Goal: Information Seeking & Learning: Check status

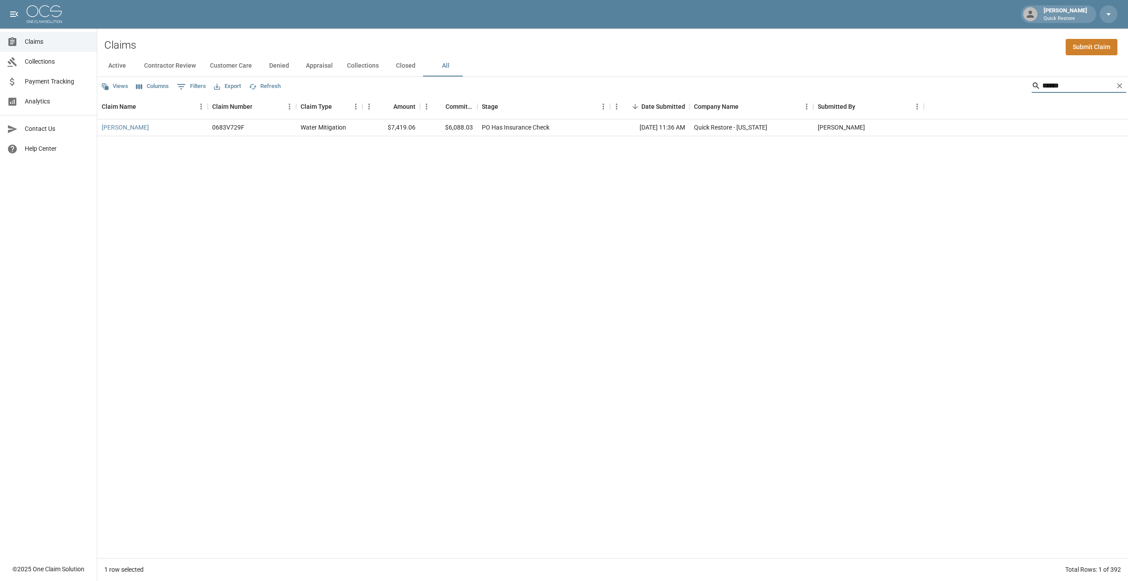
drag, startPoint x: 1073, startPoint y: 90, endPoint x: 1010, endPoint y: 94, distance: 63.3
click at [1013, 94] on div "Views Columns 0 Filters Export Refresh ******" at bounding box center [612, 86] width 1031 height 18
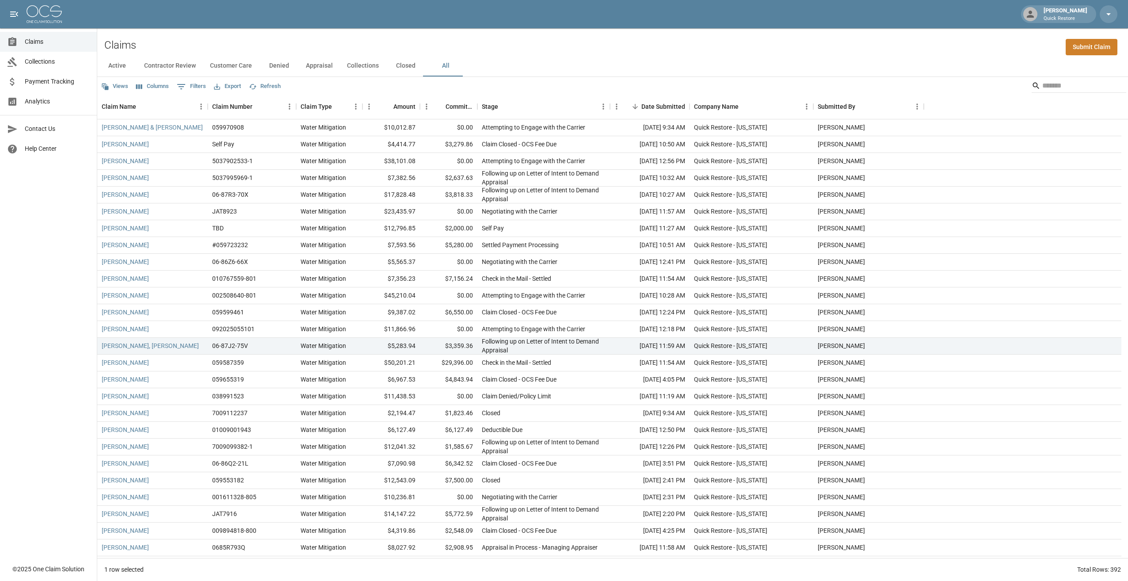
click at [310, 42] on div "Claims Submit Claim" at bounding box center [612, 41] width 1031 height 27
click at [528, 63] on div "Active Contractor Review Customer Care Denied Appraisal Collections Closed All" at bounding box center [612, 65] width 1031 height 21
click at [1050, 80] on input "Search" at bounding box center [1077, 86] width 71 height 14
click at [1051, 85] on input "Search" at bounding box center [1077, 86] width 71 height 14
click at [495, 103] on div "Stage" at bounding box center [490, 106] width 16 height 25
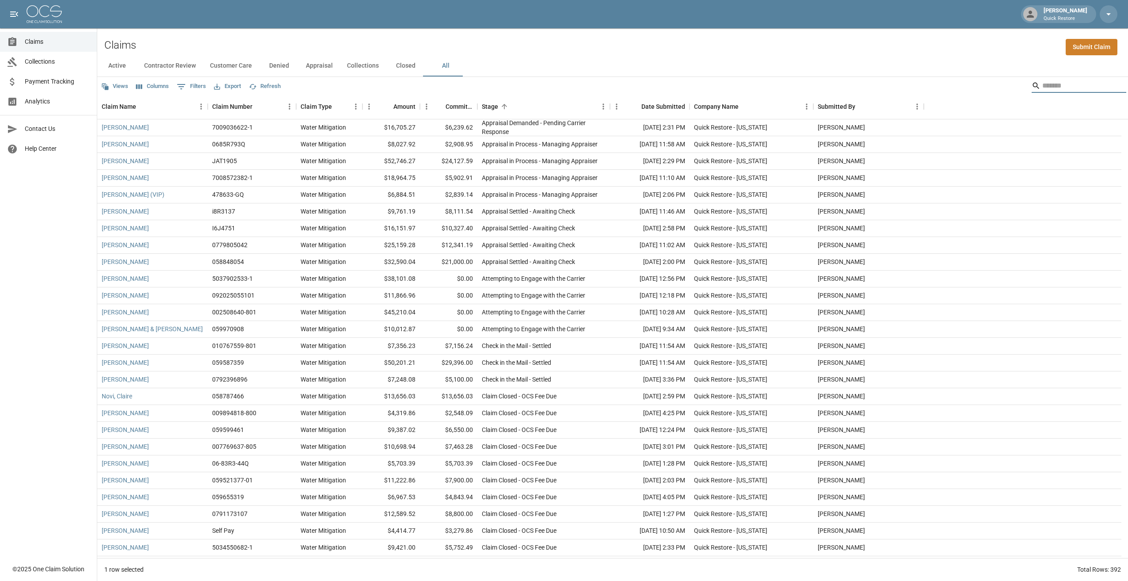
click at [1042, 87] on input "Search" at bounding box center [1077, 86] width 71 height 14
click at [492, 108] on div "Stage" at bounding box center [490, 106] width 16 height 25
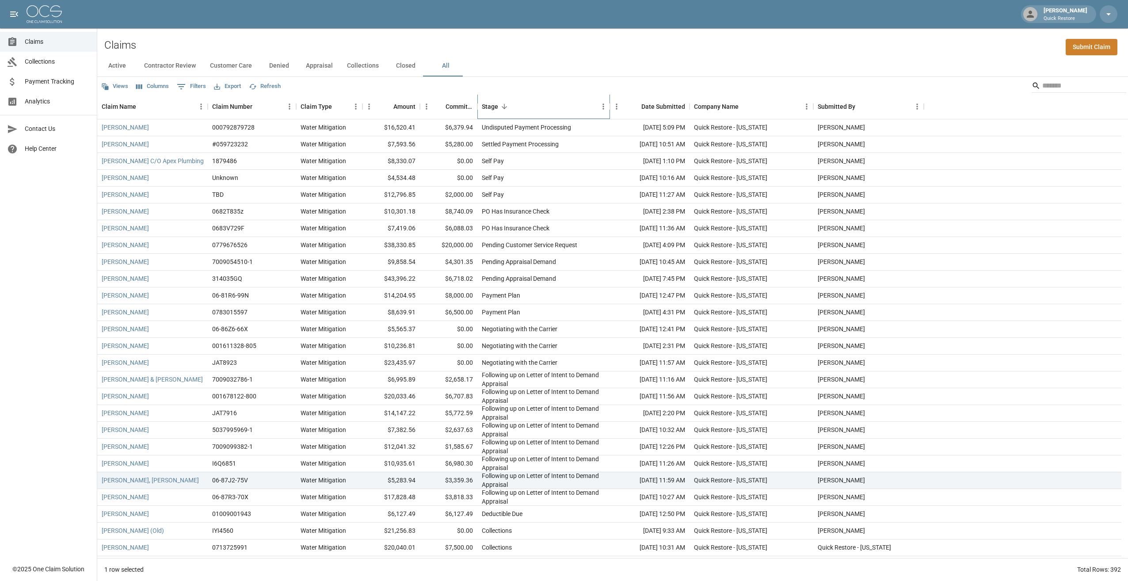
click at [492, 108] on div "Stage" at bounding box center [490, 106] width 16 height 25
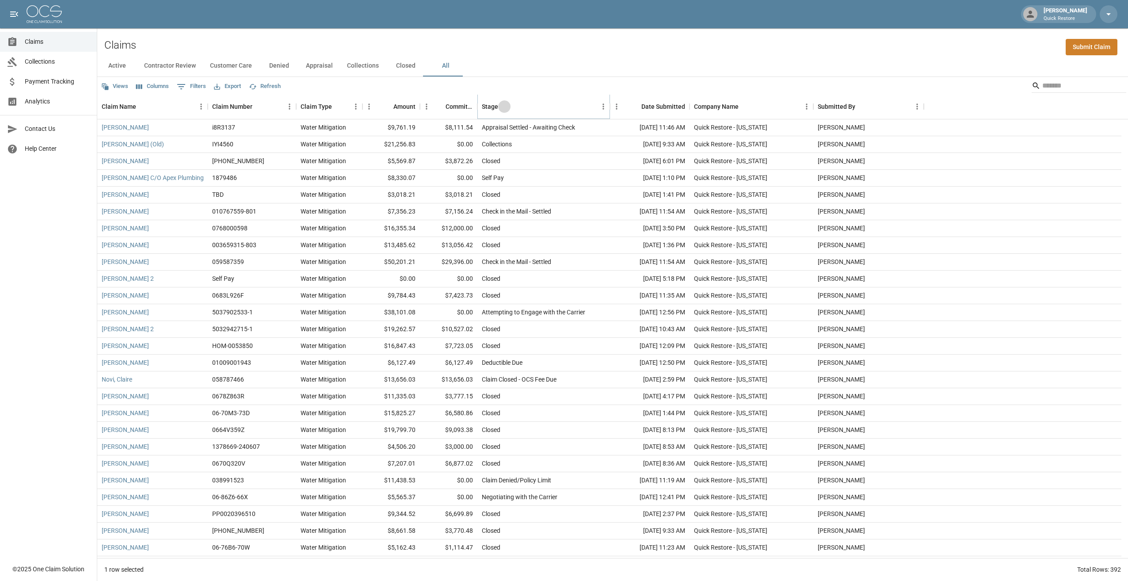
click at [500, 108] on icon "Sort" at bounding box center [504, 107] width 8 height 8
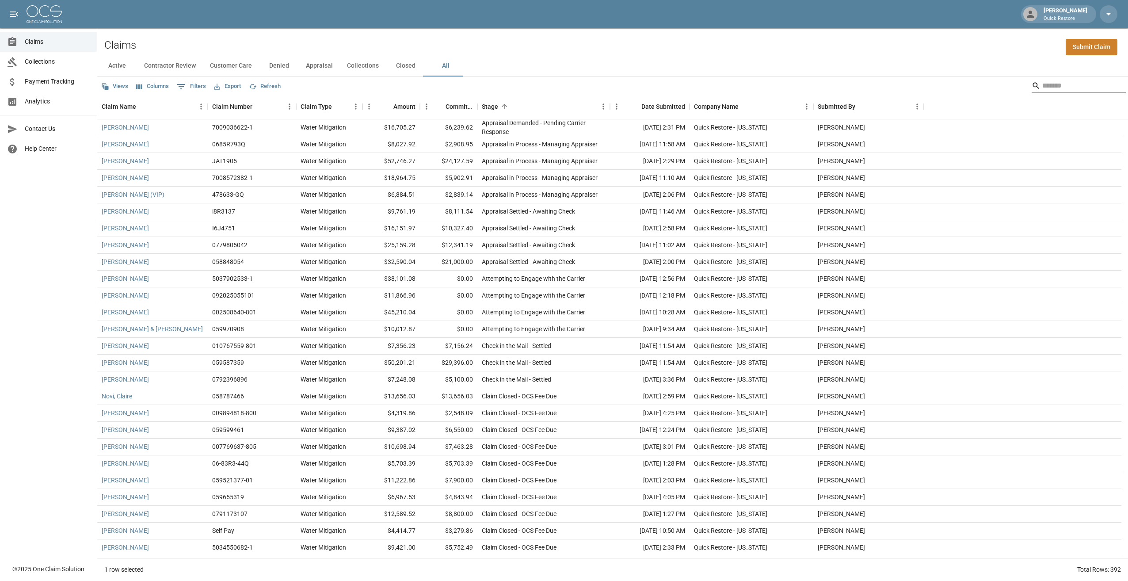
click at [1060, 79] on input "Search" at bounding box center [1077, 86] width 71 height 14
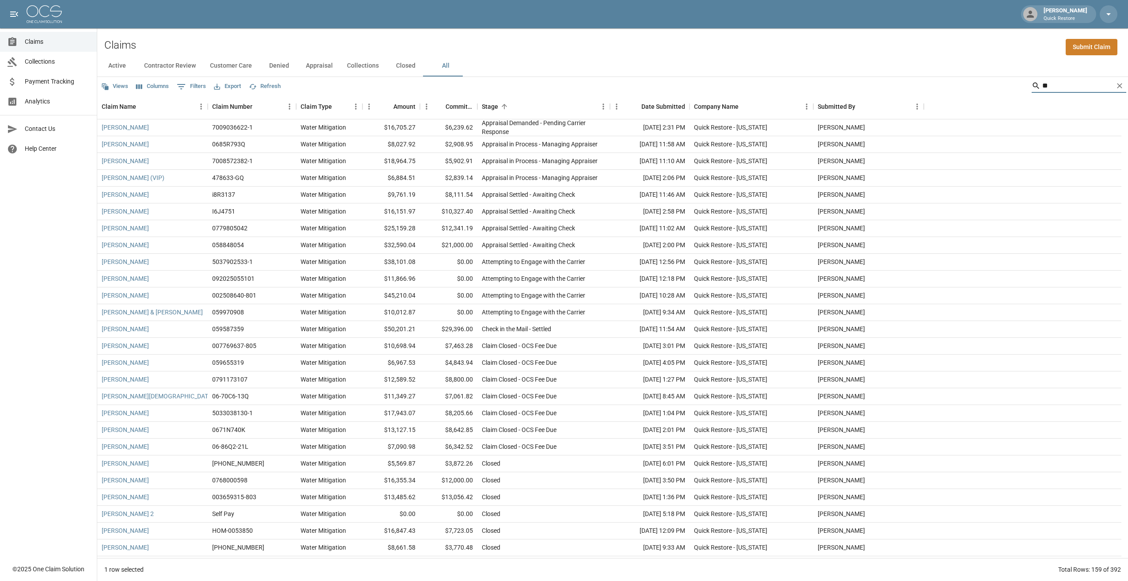
type input "***"
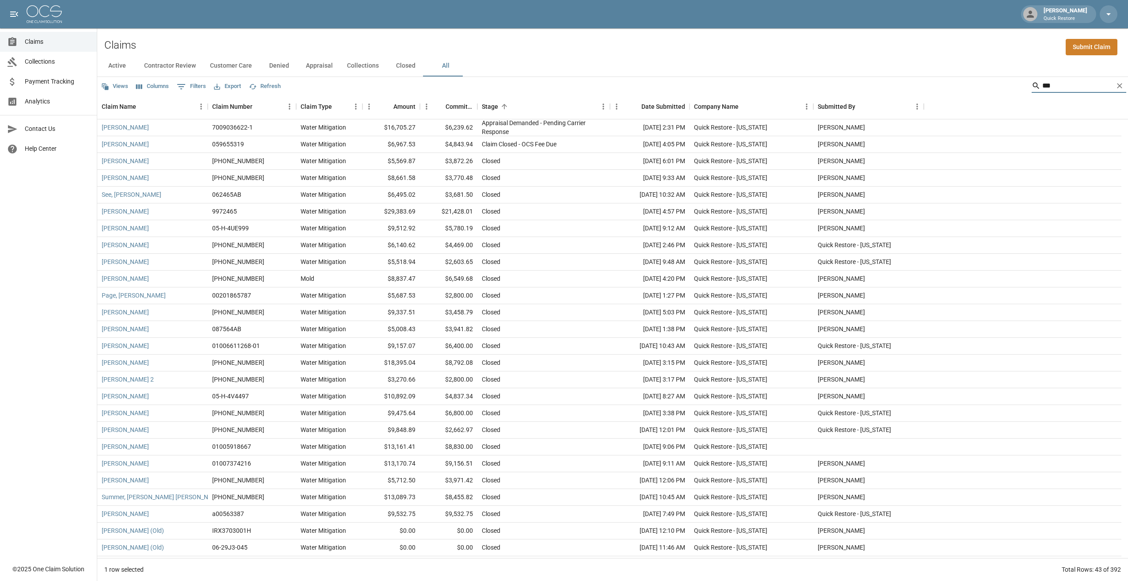
drag, startPoint x: 1018, startPoint y: 91, endPoint x: 928, endPoint y: 88, distance: 89.7
click at [933, 89] on div "Views Columns 0 Filters Export Refresh ***" at bounding box center [612, 86] width 1031 height 18
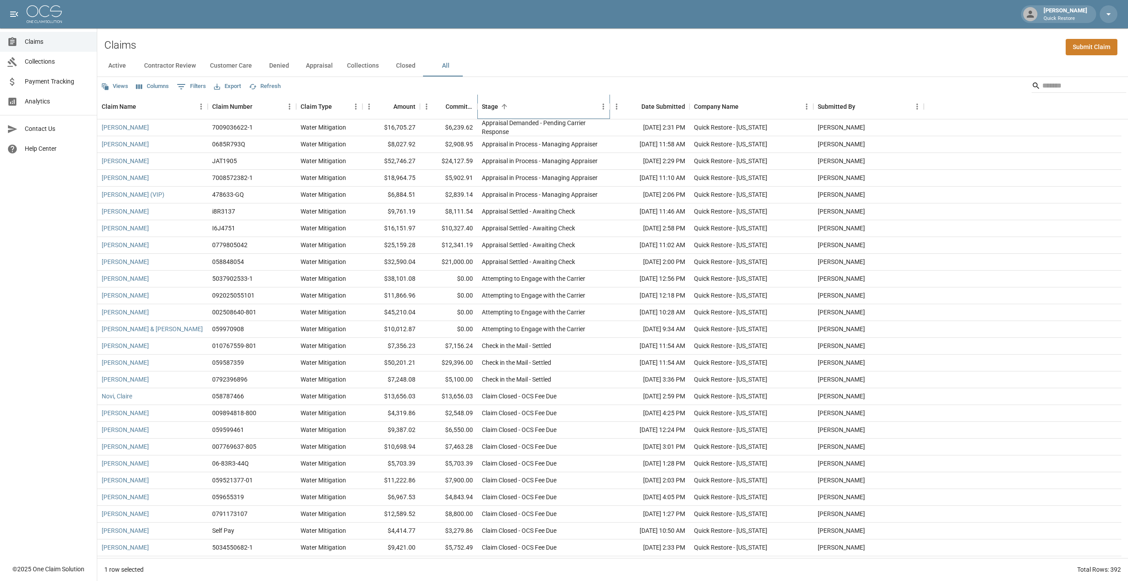
click at [498, 102] on div "Stage" at bounding box center [504, 106] width 12 height 12
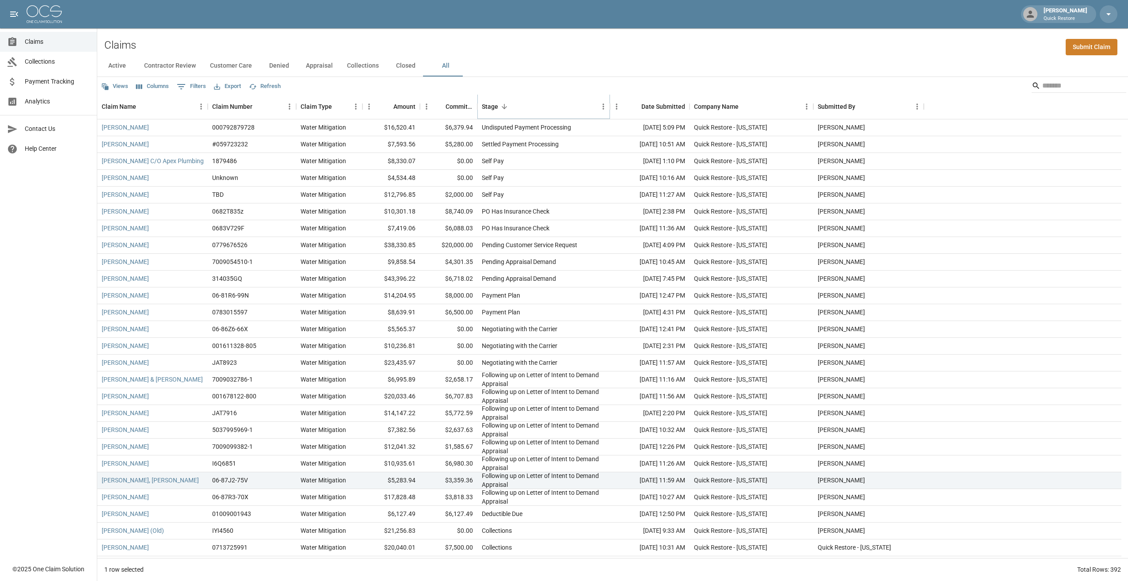
click at [499, 105] on button "Sort" at bounding box center [504, 106] width 12 height 12
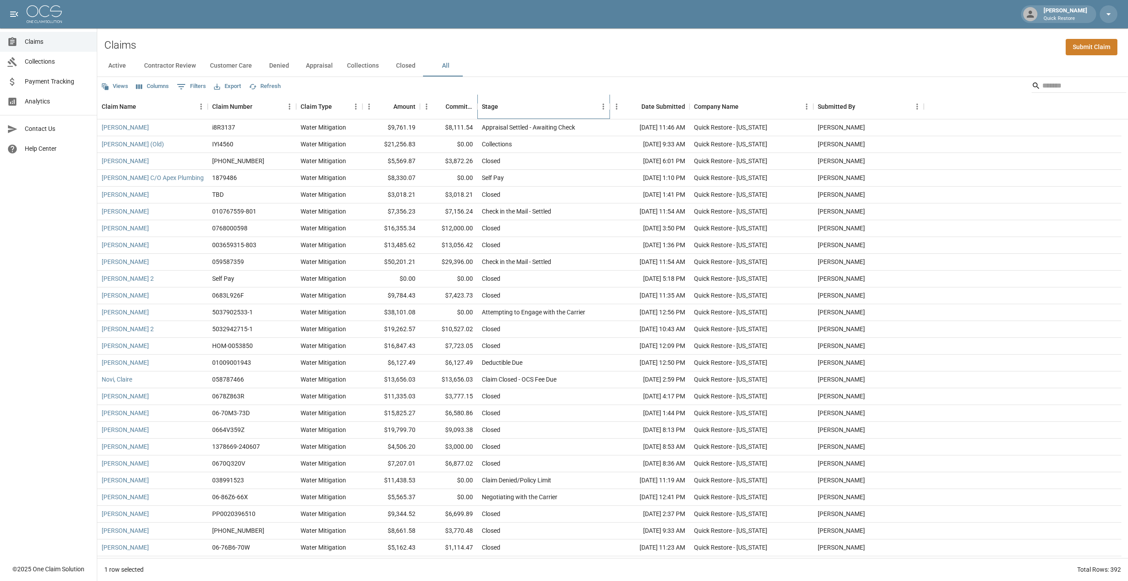
click at [491, 111] on div "Stage" at bounding box center [490, 106] width 16 height 25
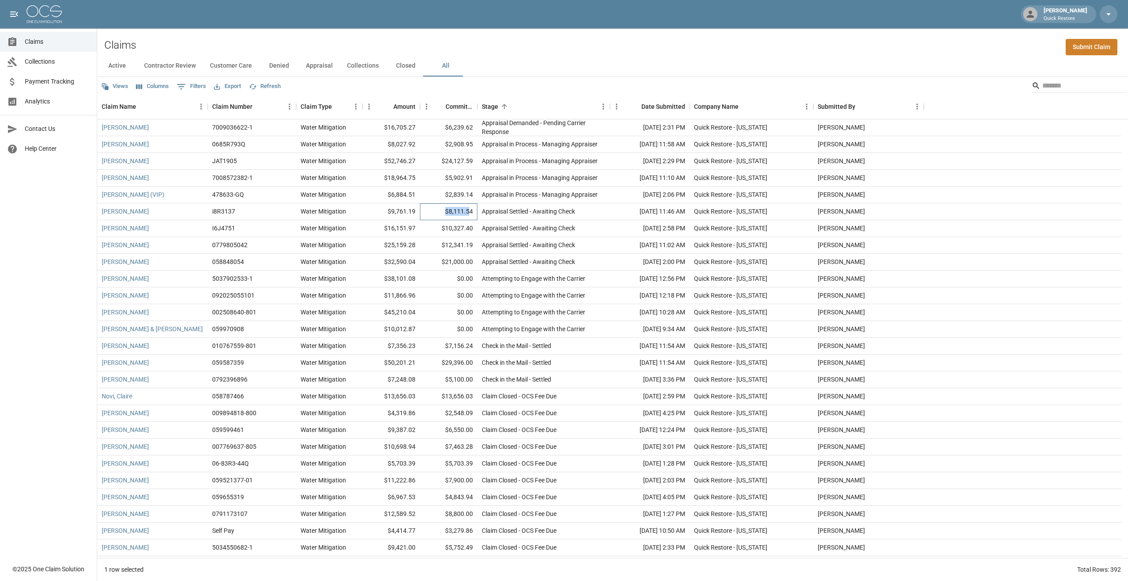
drag, startPoint x: 471, startPoint y: 212, endPoint x: 438, endPoint y: 218, distance: 33.7
click at [438, 218] on div "$8,111.54" at bounding box center [448, 211] width 57 height 17
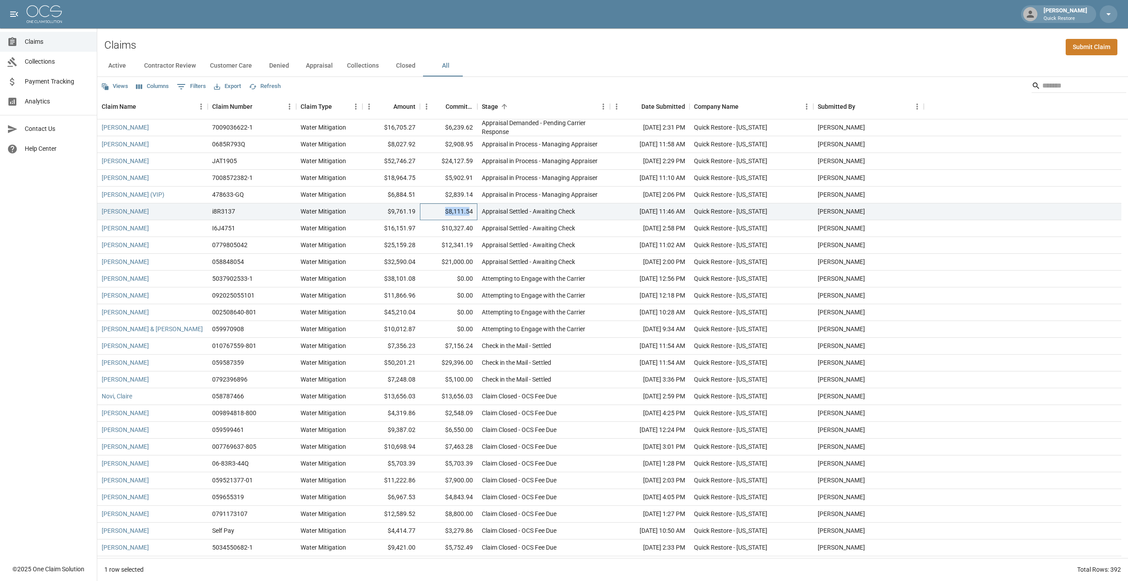
drag, startPoint x: 438, startPoint y: 218, endPoint x: 434, endPoint y: 210, distance: 8.9
click at [434, 210] on div "$8,111.54" at bounding box center [448, 211] width 57 height 17
drag, startPoint x: 474, startPoint y: 213, endPoint x: 445, endPoint y: 216, distance: 29.8
click at [445, 216] on div "$8,111.54" at bounding box center [448, 211] width 57 height 17
click at [60, 285] on div "Claims Collections Payment Tracking Analytics Contact Us Help Center" at bounding box center [48, 279] width 97 height 559
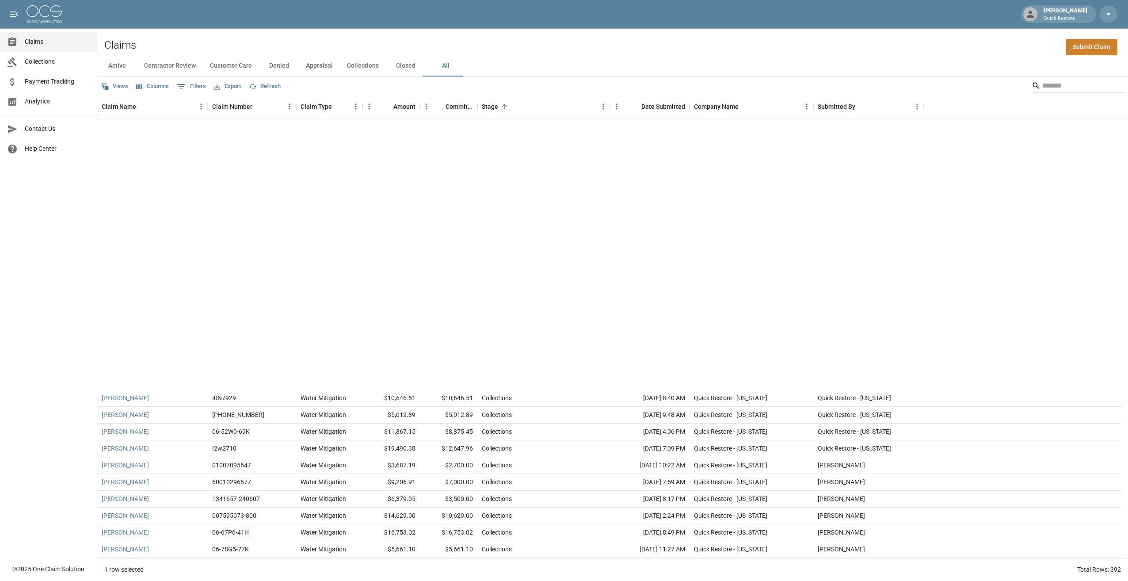
scroll to position [6145, 0]
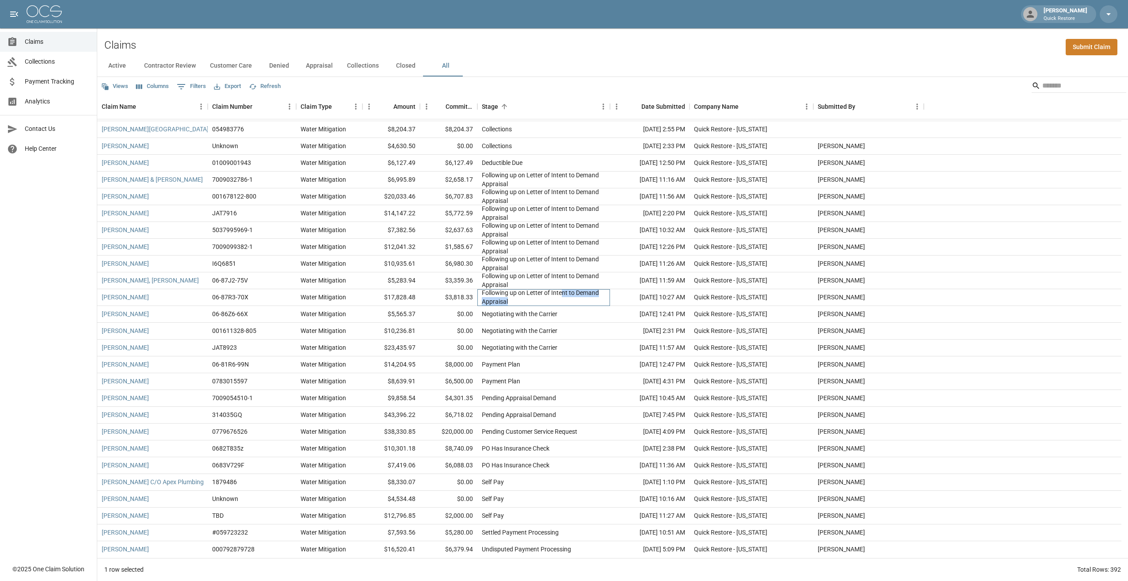
click at [564, 286] on div "[PERSON_NAME] 700880855-1 Water Mitigation $11,606.15 $0.00 Collections [DATE] …" at bounding box center [609, 314] width 1024 height 487
click at [581, 148] on div "Collections" at bounding box center [543, 146] width 133 height 17
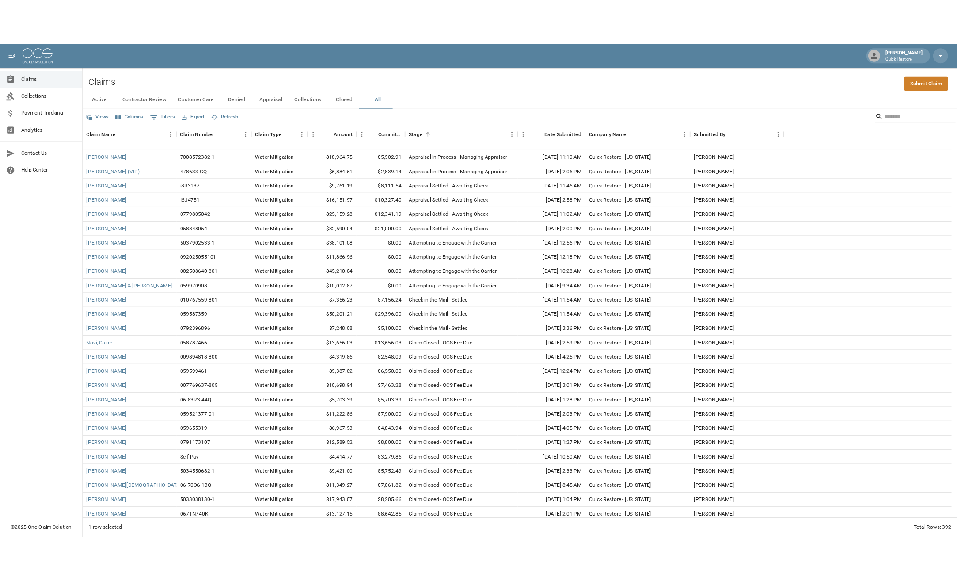
scroll to position [43, 0]
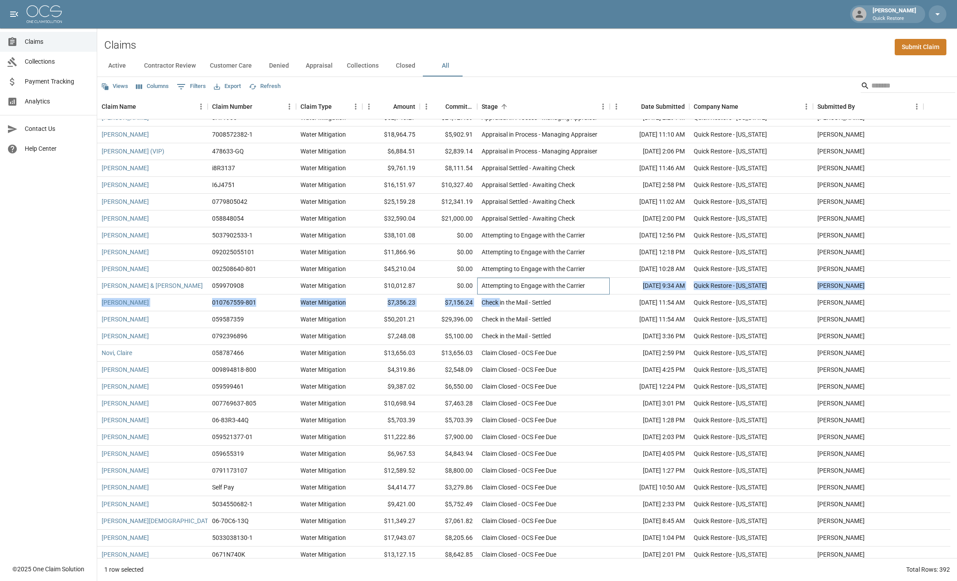
drag, startPoint x: 594, startPoint y: 287, endPoint x: 500, endPoint y: 299, distance: 94.5
click at [500, 299] on div "Beach, [PERSON_NAME] 7009036622-1 Water Mitigation $16,705.27 $6,239.62 Apprais…" at bounding box center [523, 344] width 853 height 537
drag, startPoint x: 500, startPoint y: 299, endPoint x: 458, endPoint y: 281, distance: 45.5
click at [458, 281] on div "$0.00" at bounding box center [448, 286] width 57 height 17
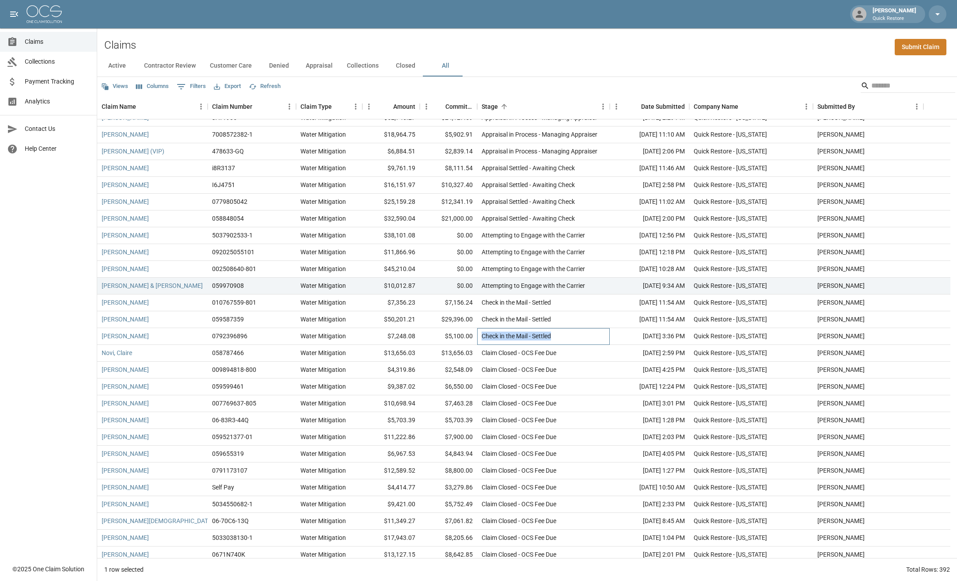
drag, startPoint x: 560, startPoint y: 339, endPoint x: 477, endPoint y: 341, distance: 83.5
click at [477, 341] on div "[PERSON_NAME] 0792396896 Water Mitigation $7,248.08 $5,100.00 Check in the Mail…" at bounding box center [523, 336] width 853 height 17
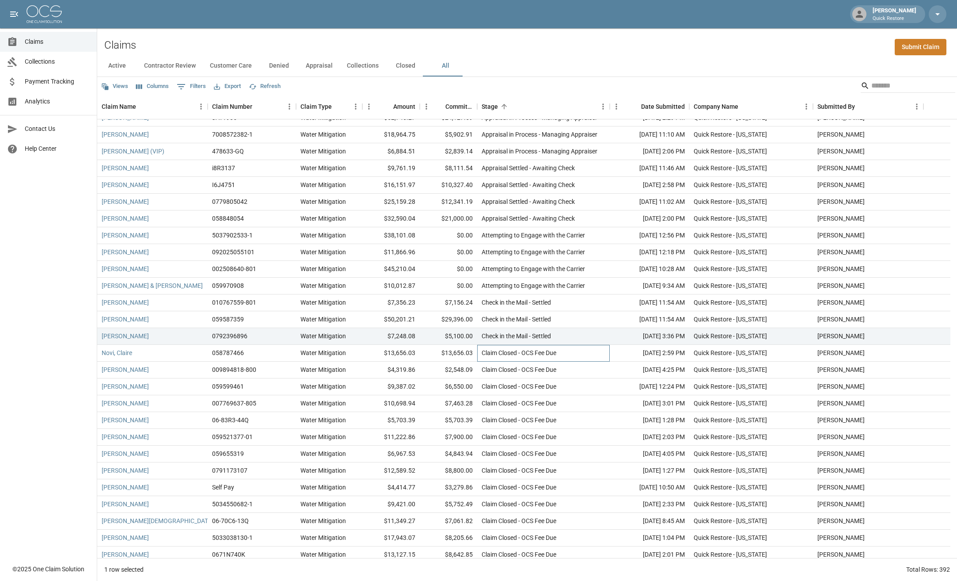
click at [578, 351] on div "Claim Closed - OCS Fee Due" at bounding box center [543, 353] width 133 height 17
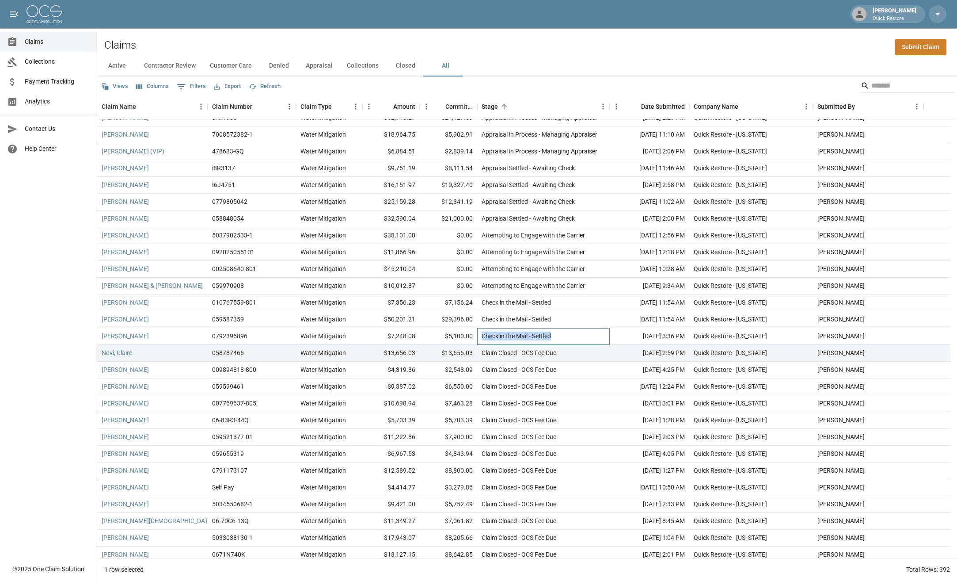
drag, startPoint x: 569, startPoint y: 335, endPoint x: 476, endPoint y: 335, distance: 92.4
click at [476, 335] on div "[PERSON_NAME] 0792396896 Water Mitigation $7,248.08 $5,100.00 Check in the Mail…" at bounding box center [523, 336] width 853 height 17
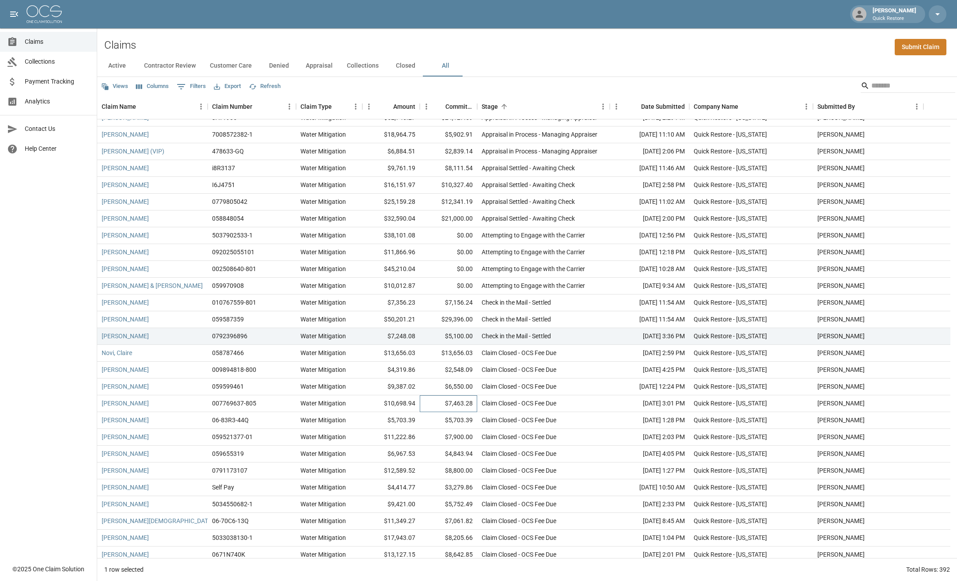
drag, startPoint x: 476, startPoint y: 335, endPoint x: 436, endPoint y: 398, distance: 74.5
click at [436, 398] on div "$7,463.28" at bounding box center [448, 403] width 57 height 17
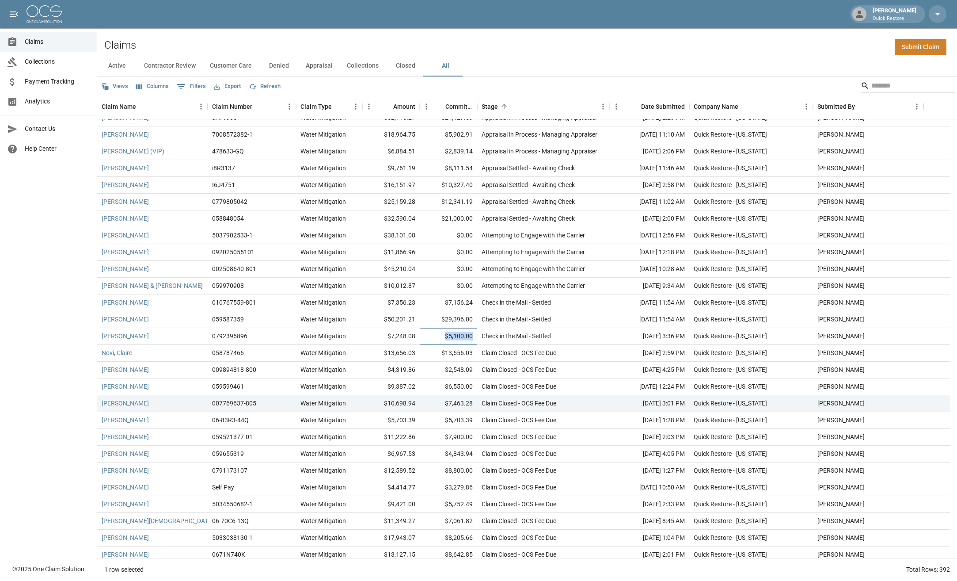
drag, startPoint x: 442, startPoint y: 336, endPoint x: 476, endPoint y: 336, distance: 33.6
click at [476, 336] on div "$5,100.00" at bounding box center [448, 336] width 57 height 17
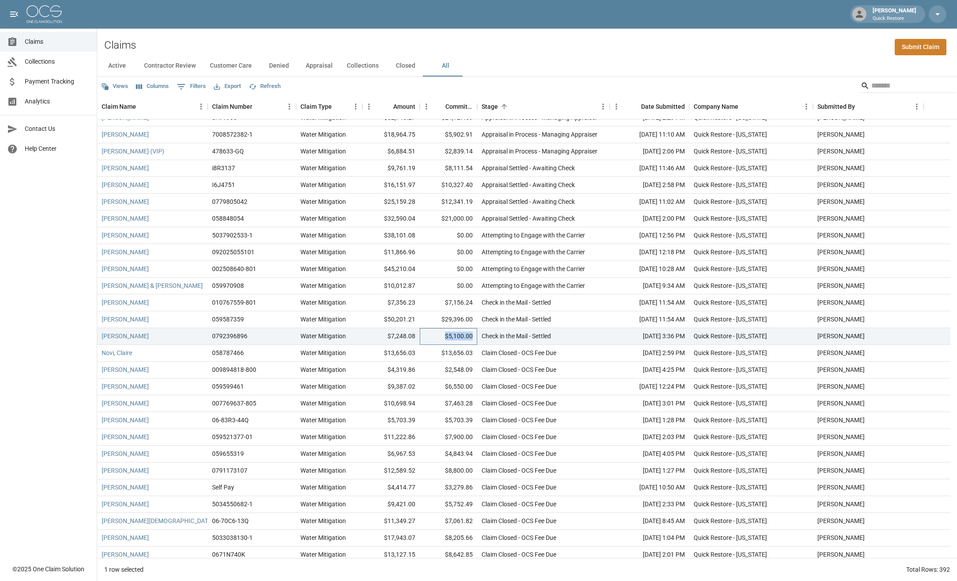
click at [456, 339] on div "$5,100.00" at bounding box center [448, 336] width 57 height 17
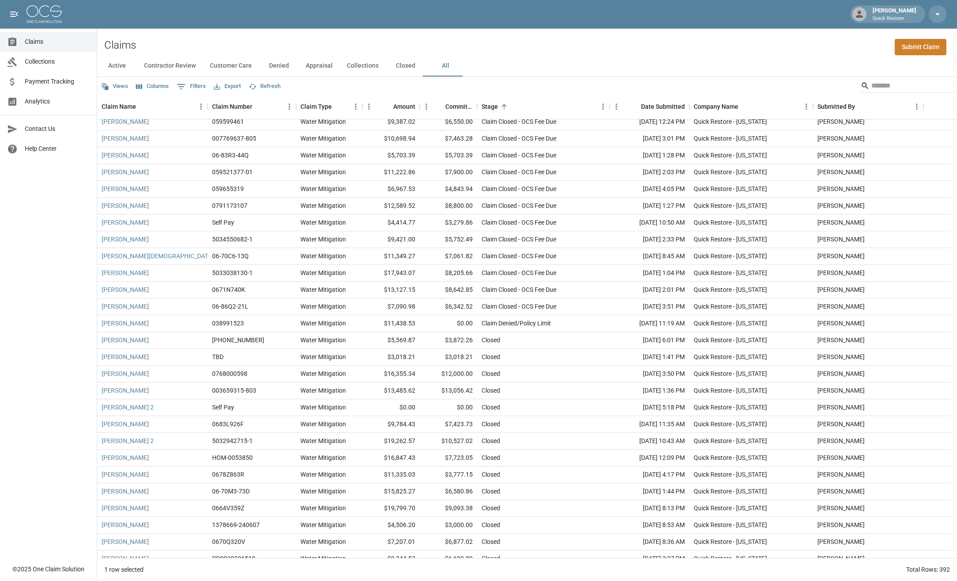
scroll to position [308, 0]
click at [428, 322] on div "$0.00" at bounding box center [448, 323] width 57 height 17
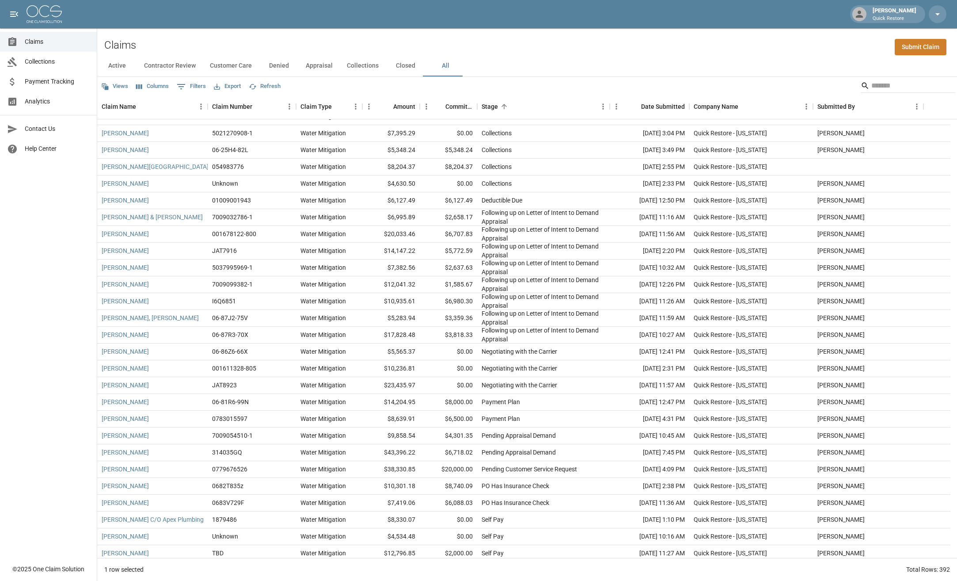
scroll to position [6145, 0]
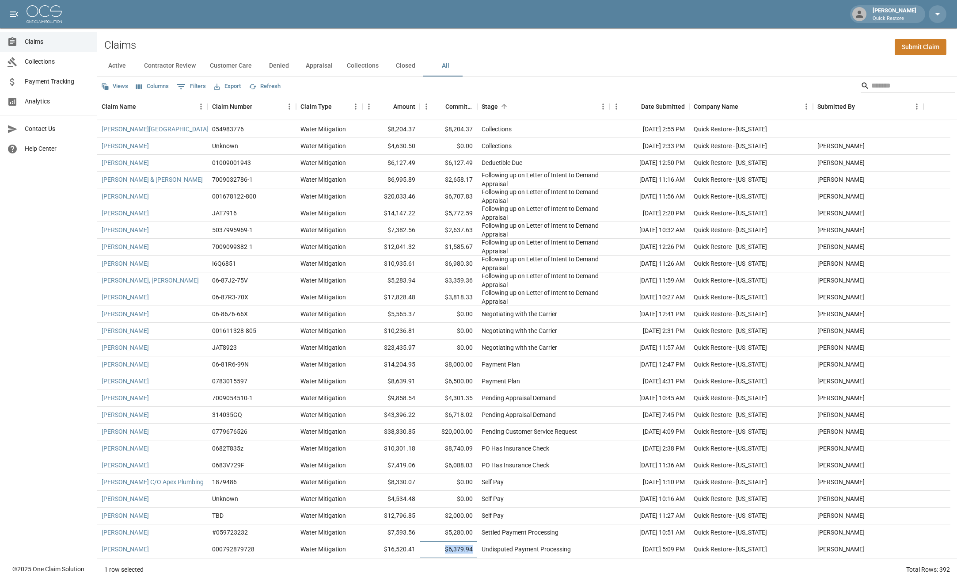
drag, startPoint x: 446, startPoint y: 553, endPoint x: 473, endPoint y: 550, distance: 27.1
click at [473, 550] on div "$6,379.94" at bounding box center [448, 549] width 57 height 17
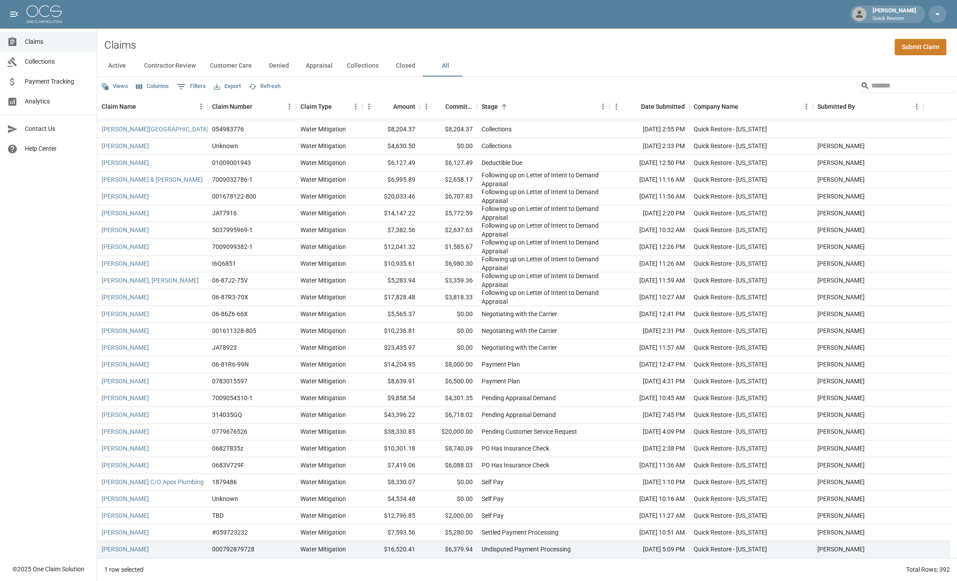
drag, startPoint x: 473, startPoint y: 550, endPoint x: 468, endPoint y: 571, distance: 22.3
click at [468, 571] on div "1 row selected Total Rows: 392" at bounding box center [527, 569] width 860 height 23
drag, startPoint x: 476, startPoint y: 551, endPoint x: 401, endPoint y: 548, distance: 74.3
click at [401, 548] on div "Delasantos, Bailey 000792879728 Water Mitigation $16,520.41 $6,379.94 Undispute…" at bounding box center [523, 549] width 853 height 17
drag, startPoint x: 401, startPoint y: 548, endPoint x: 430, endPoint y: 573, distance: 38.2
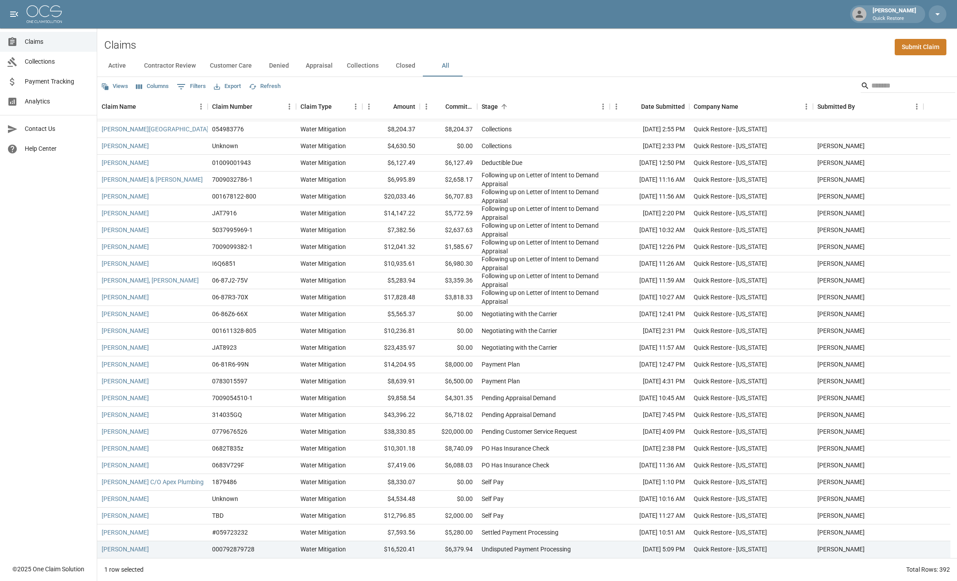
click at [430, 573] on div "1 row selected Total Rows: 392" at bounding box center [527, 569] width 860 height 23
drag, startPoint x: 472, startPoint y: 547, endPoint x: 448, endPoint y: 546, distance: 24.8
click at [448, 546] on div "$6,379.94" at bounding box center [448, 549] width 57 height 17
drag, startPoint x: 448, startPoint y: 546, endPoint x: 453, endPoint y: 545, distance: 5.5
click at [453, 545] on div "$6,379.94" at bounding box center [448, 549] width 57 height 17
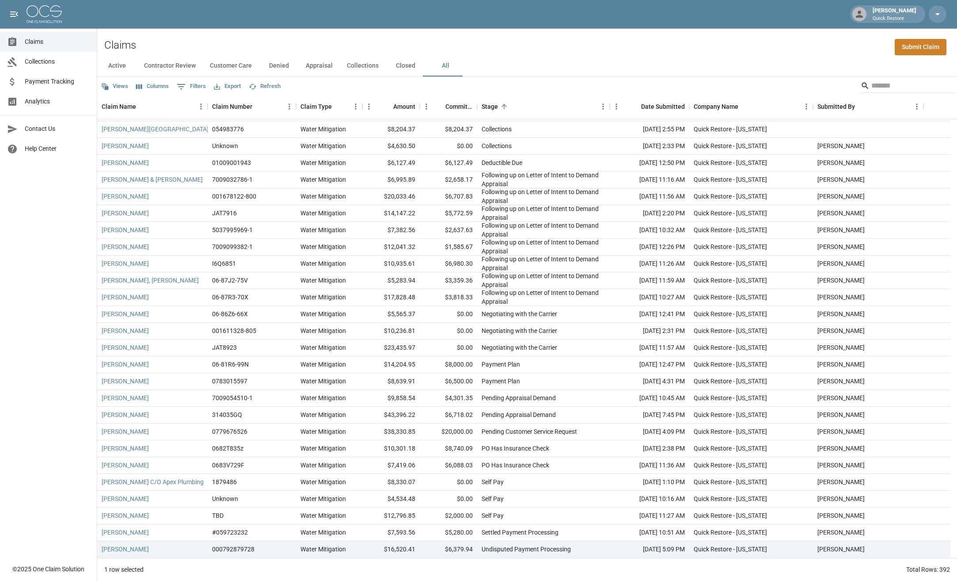
click at [350, 564] on div "1 row selected Total Rows: 392" at bounding box center [527, 569] width 860 height 23
drag, startPoint x: 446, startPoint y: 547, endPoint x: 473, endPoint y: 545, distance: 26.6
click at [473, 545] on div "$6,379.94" at bounding box center [448, 549] width 57 height 17
click at [396, 565] on div "1 row selected Total Rows: 392" at bounding box center [527, 569] width 860 height 23
drag, startPoint x: 416, startPoint y: 550, endPoint x: 386, endPoint y: 553, distance: 30.7
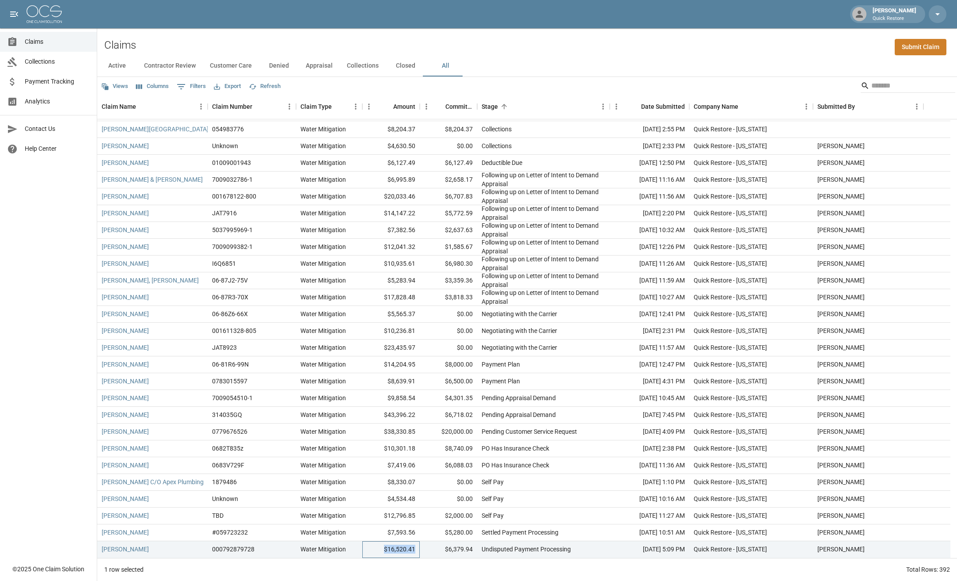
click at [386, 553] on div "$16,520.41" at bounding box center [390, 549] width 57 height 17
drag, startPoint x: 386, startPoint y: 553, endPoint x: 345, endPoint y: 566, distance: 42.6
click at [345, 566] on div "1 row selected Total Rows: 392" at bounding box center [527, 569] width 860 height 23
drag, startPoint x: 406, startPoint y: 569, endPoint x: 402, endPoint y: 588, distance: 19.4
click at [402, 580] on html "[PERSON_NAME] Quick Restore Claims Collections Payment Tracking Analytics Conta…" at bounding box center [478, 290] width 957 height 581
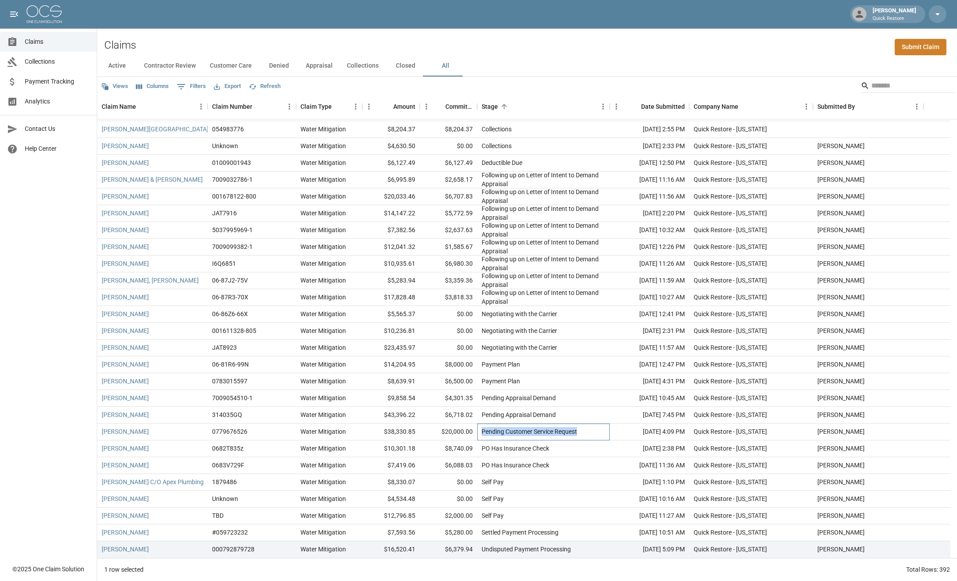
drag, startPoint x: 568, startPoint y: 433, endPoint x: 483, endPoint y: 435, distance: 85.3
click at [483, 435] on div "Pending Customer Service Request" at bounding box center [543, 431] width 133 height 17
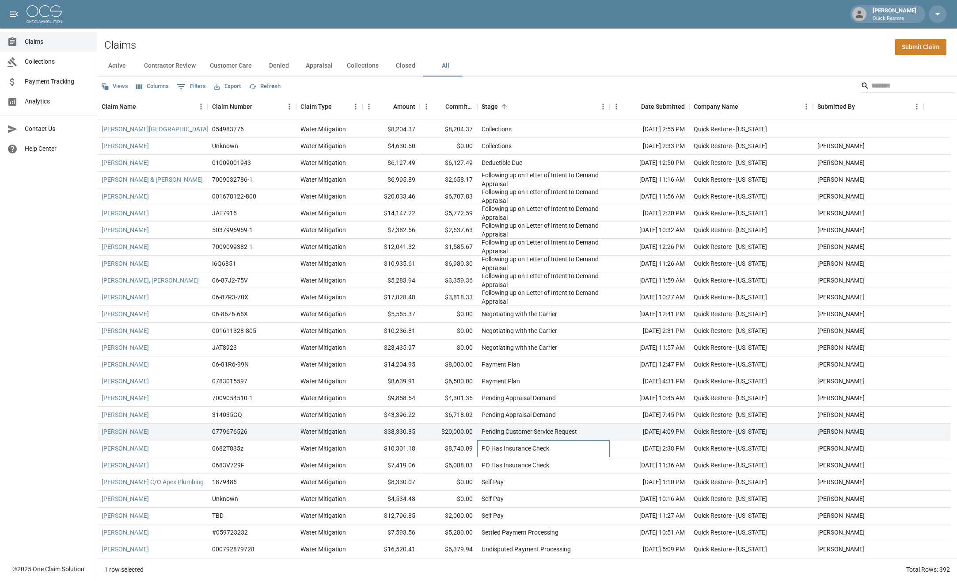
drag, startPoint x: 483, startPoint y: 435, endPoint x: 507, endPoint y: 443, distance: 25.9
click at [507, 443] on div "PO Has Insurance Check" at bounding box center [543, 448] width 133 height 17
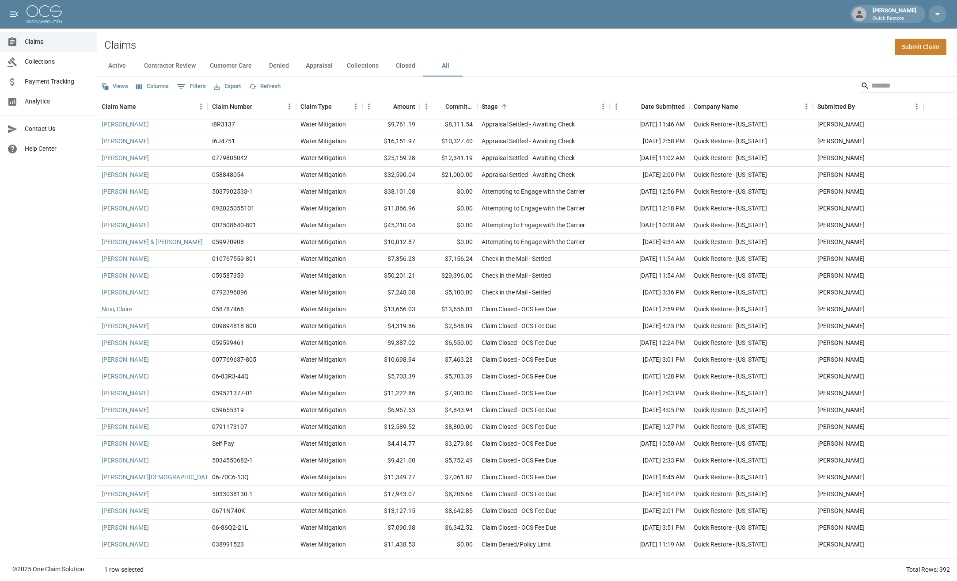
scroll to position [88, 0]
drag, startPoint x: 474, startPoint y: 257, endPoint x: 442, endPoint y: 263, distance: 32.8
click at [443, 263] on div "$7,156.24" at bounding box center [448, 258] width 57 height 17
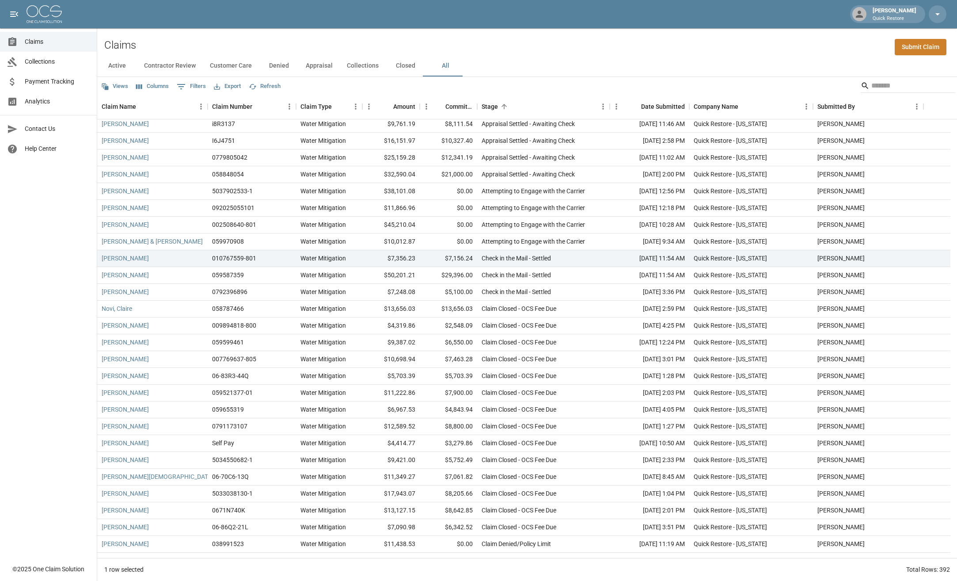
click at [356, 89] on div "Views Columns 0 Filters Export Refresh" at bounding box center [527, 86] width 860 height 18
